Goal: Transaction & Acquisition: Subscribe to service/newsletter

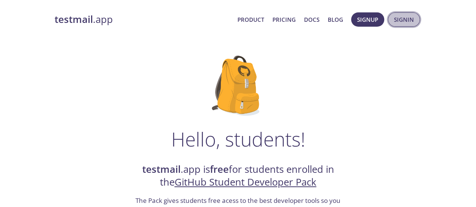
click at [407, 21] on span "Signin" at bounding box center [404, 20] width 20 height 10
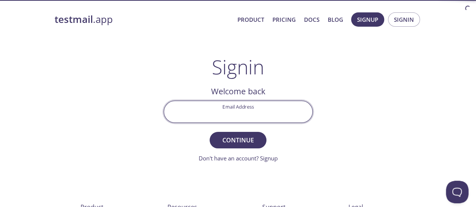
click at [246, 113] on input "Email Address" at bounding box center [238, 111] width 148 height 21
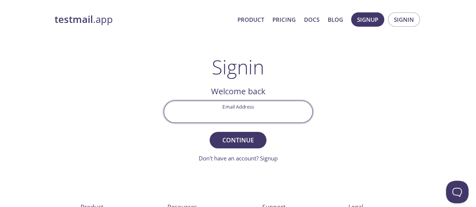
type input "[EMAIL_ADDRESS][DOMAIN_NAME]"
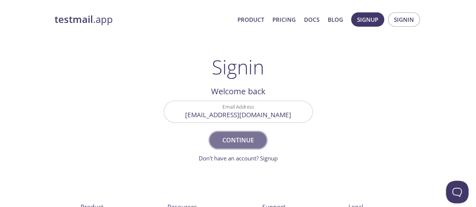
click at [244, 140] on span "Continue" at bounding box center [238, 140] width 40 height 11
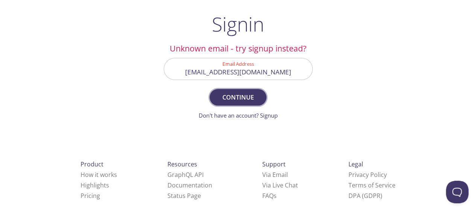
scroll to position [43, 0]
click at [275, 114] on link "Don't have an account? Signup" at bounding box center [238, 115] width 79 height 8
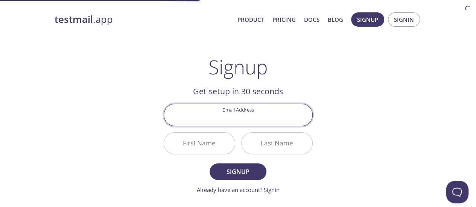
click at [256, 114] on input "Email Address" at bounding box center [238, 114] width 148 height 21
type input "[EMAIL_ADDRESS][DOMAIN_NAME]"
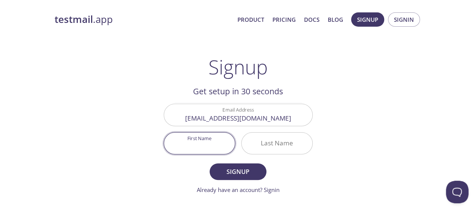
click at [176, 143] on input "First Name" at bounding box center [199, 143] width 71 height 21
type input "[DEMOGRAPHIC_DATA][PERSON_NAME]"
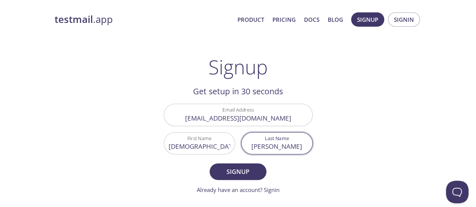
scroll to position [41, 0]
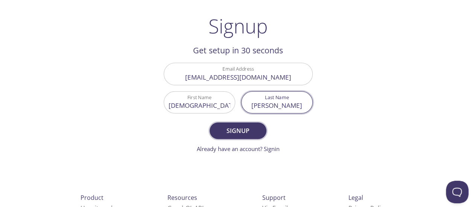
type input "[PERSON_NAME]"
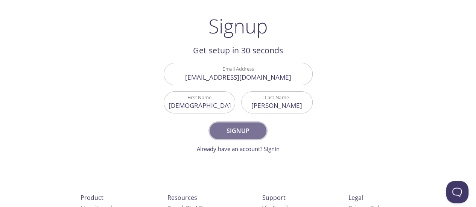
click at [234, 123] on button "Signup" at bounding box center [238, 131] width 56 height 17
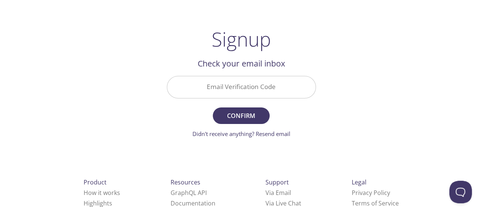
scroll to position [0, 0]
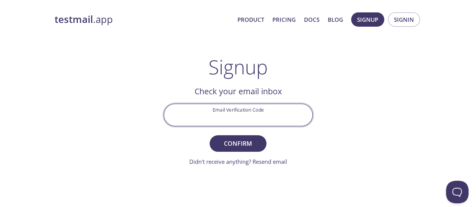
click at [243, 110] on input "Email Verification Code" at bounding box center [238, 114] width 148 height 21
paste input "NM1G67T"
type input "NM1G67T"
click at [210, 136] on button "Confirm" at bounding box center [238, 144] width 56 height 17
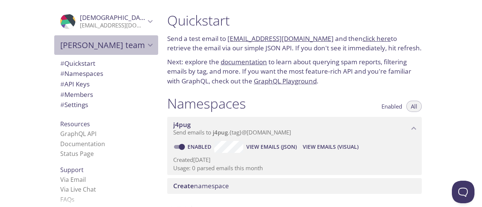
click at [124, 37] on div "[PERSON_NAME] team" at bounding box center [106, 45] width 104 height 20
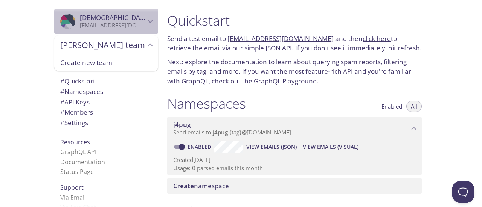
click at [131, 23] on p "[EMAIL_ADDRESS][DOMAIN_NAME]" at bounding box center [113, 26] width 66 height 8
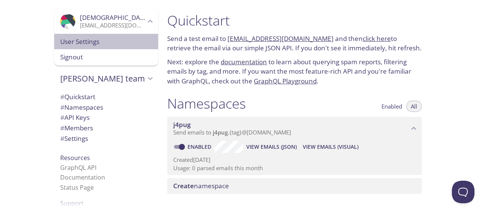
click at [93, 46] on div "User Settings" at bounding box center [106, 42] width 104 height 16
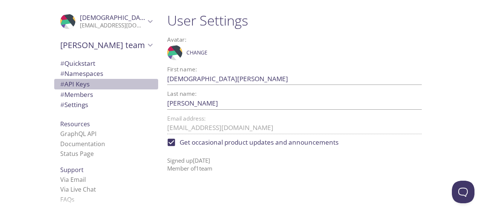
click at [99, 81] on span "# API Keys" at bounding box center [106, 84] width 92 height 10
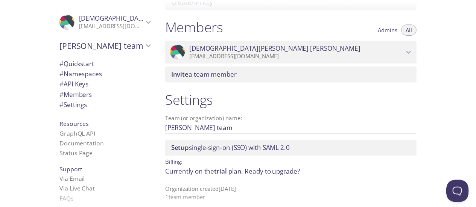
scroll to position [328, 0]
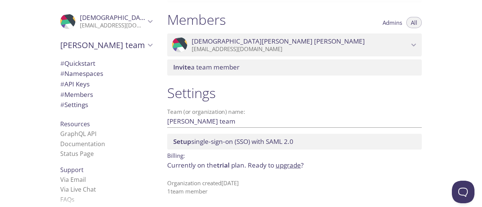
click at [300, 168] on link "upgrade" at bounding box center [288, 165] width 25 height 9
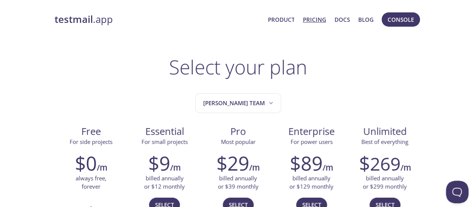
click at [313, 21] on link "Pricing" at bounding box center [314, 20] width 23 height 10
click at [102, 26] on link "testmail .app" at bounding box center [158, 19] width 207 height 13
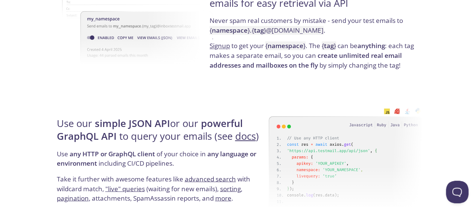
scroll to position [632, 0]
